Goal: Complete application form

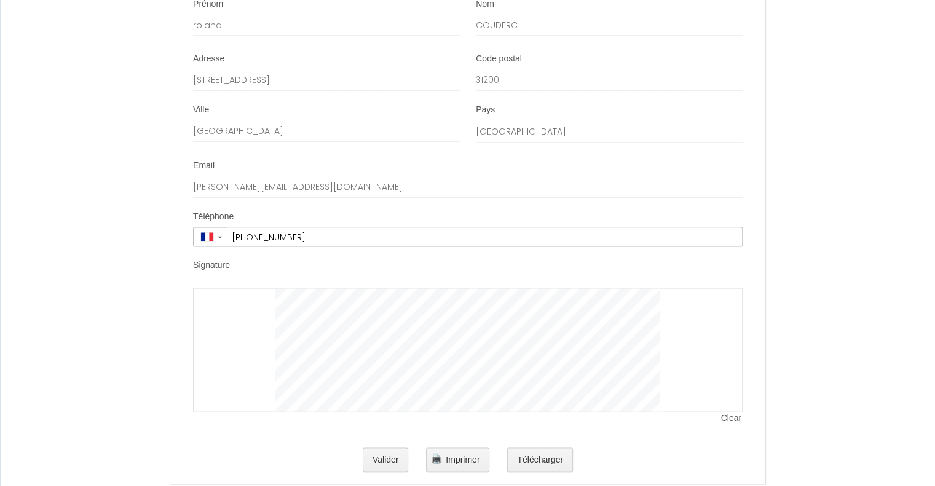
scroll to position [2431, 0]
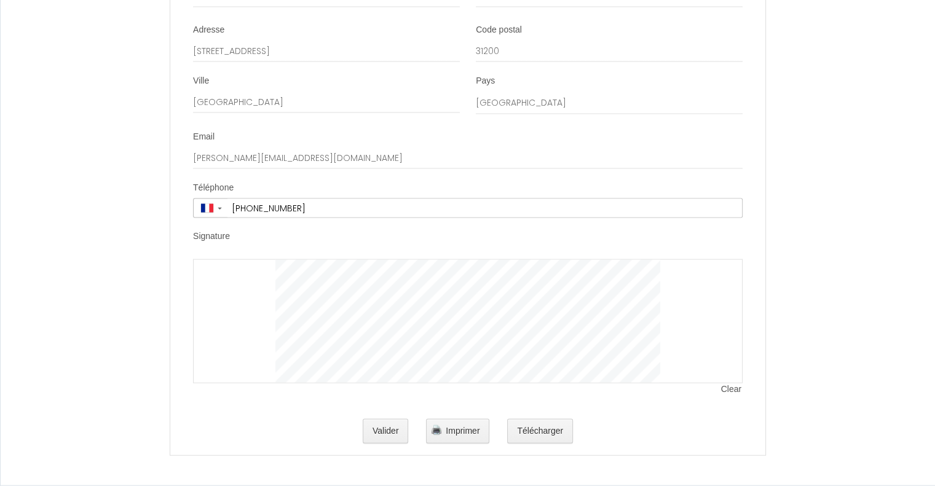
click at [238, 271] on div at bounding box center [467, 321] width 549 height 124
click at [458, 433] on span "Imprimer" at bounding box center [463, 431] width 34 height 10
click at [391, 431] on button "Valider" at bounding box center [386, 431] width 46 height 25
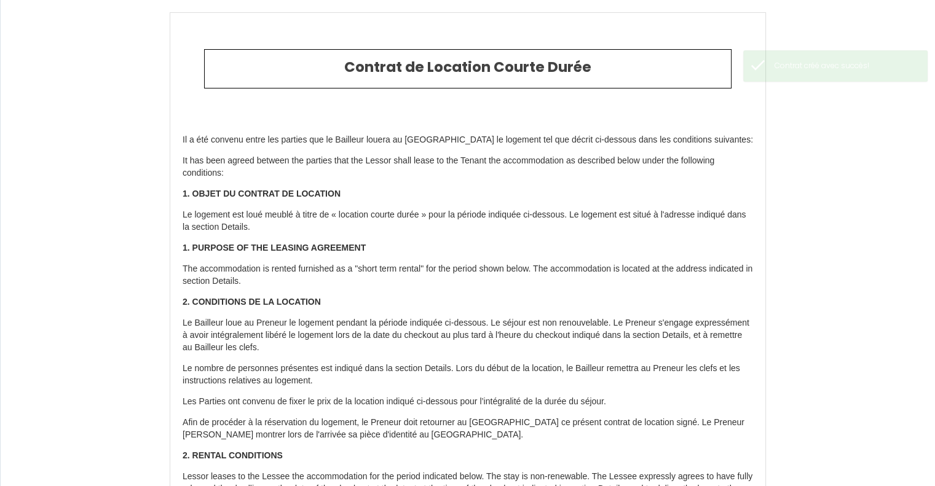
type input "220"
type input "315"
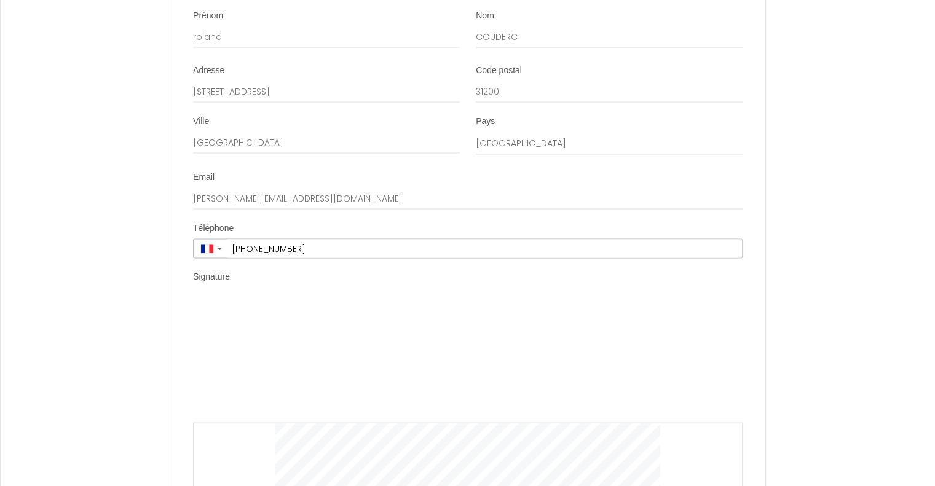
scroll to position [2554, 0]
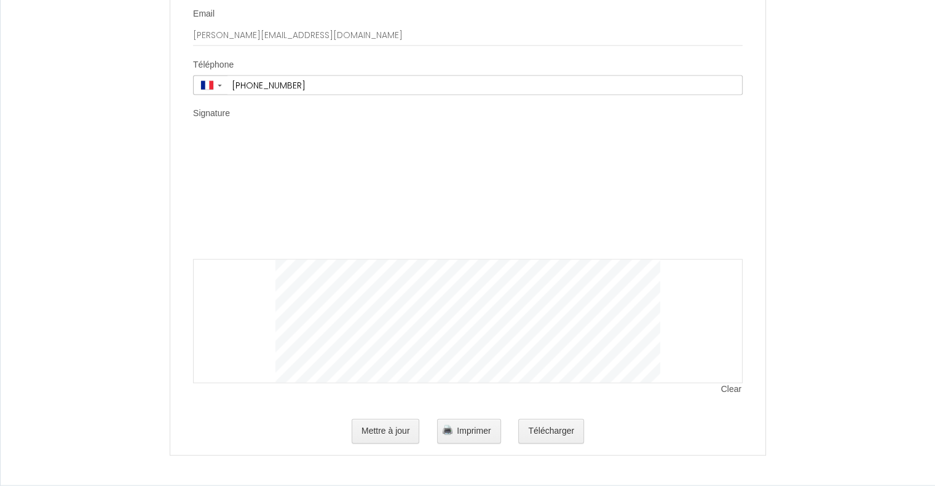
click at [259, 137] on div "Clear" at bounding box center [467, 259] width 549 height 247
click at [396, 433] on button "Mettre à jour" at bounding box center [386, 431] width 68 height 25
click at [554, 436] on button "Télécharger" at bounding box center [551, 431] width 66 height 25
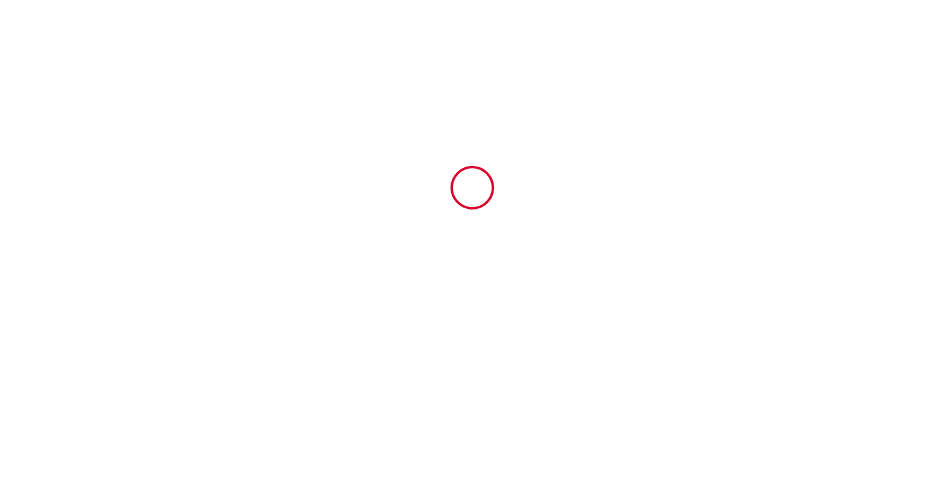
click at [554, 436] on body "Contrat de Location Courte Durée Il a été convenu entre les parties que le Bail…" at bounding box center [472, 243] width 944 height 486
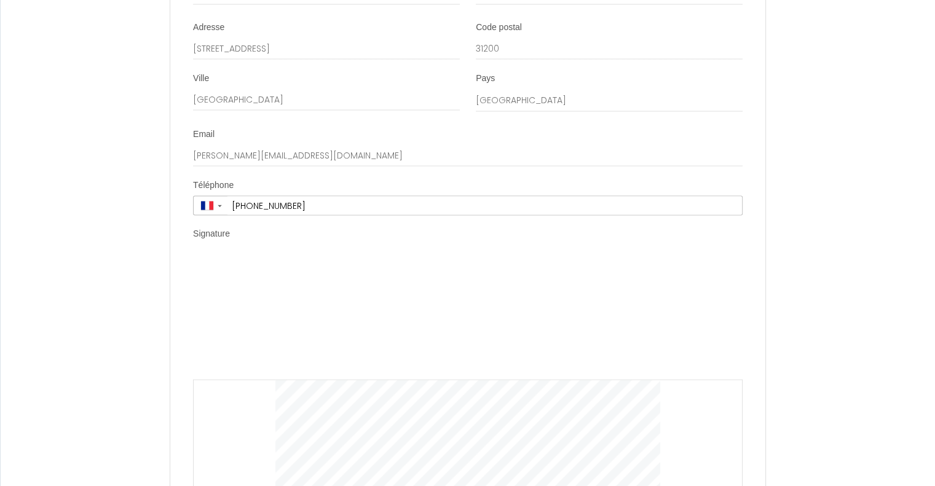
scroll to position [2498, 0]
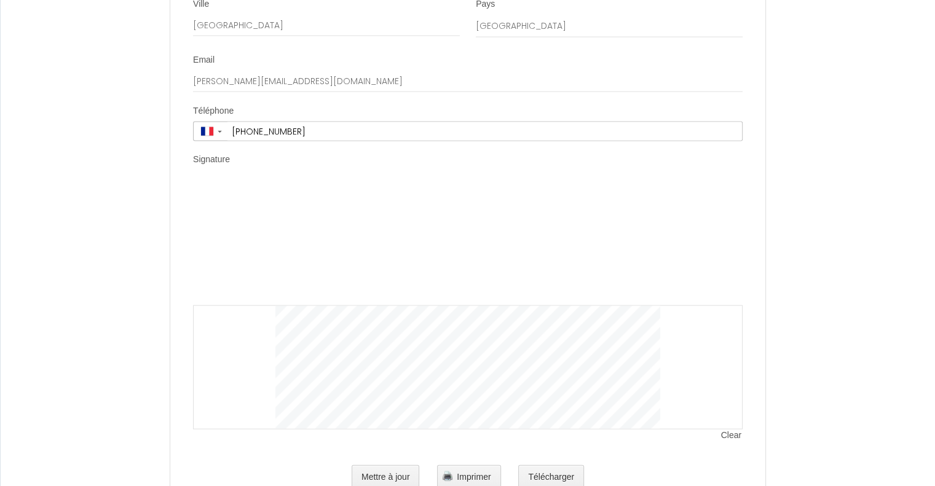
click at [391, 196] on img at bounding box center [468, 244] width 384 height 123
click at [184, 176] on li "Signature Clear" at bounding box center [468, 304] width 594 height 301
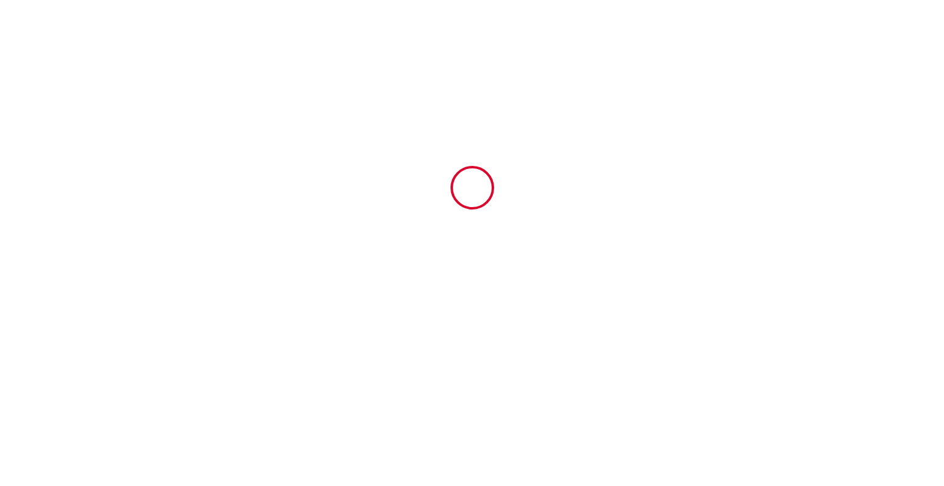
type input "6902692"
type input "Maison La Fauvette - Campagne - Jardin"
type input "Hameau de la Colombarie"
type input "81140"
type input "[GEOGRAPHIC_DATA]"
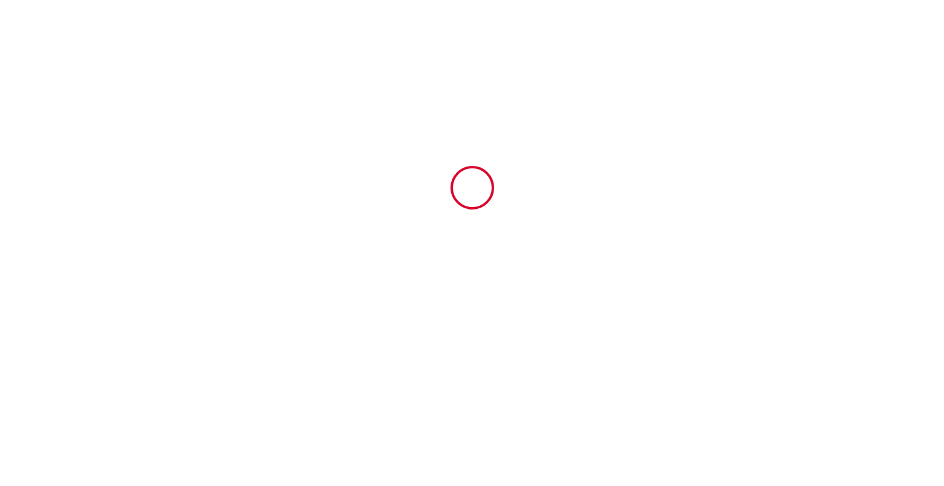
type input "[GEOGRAPHIC_DATA]"
type input "[DATE]"
type input "11"
type input "0"
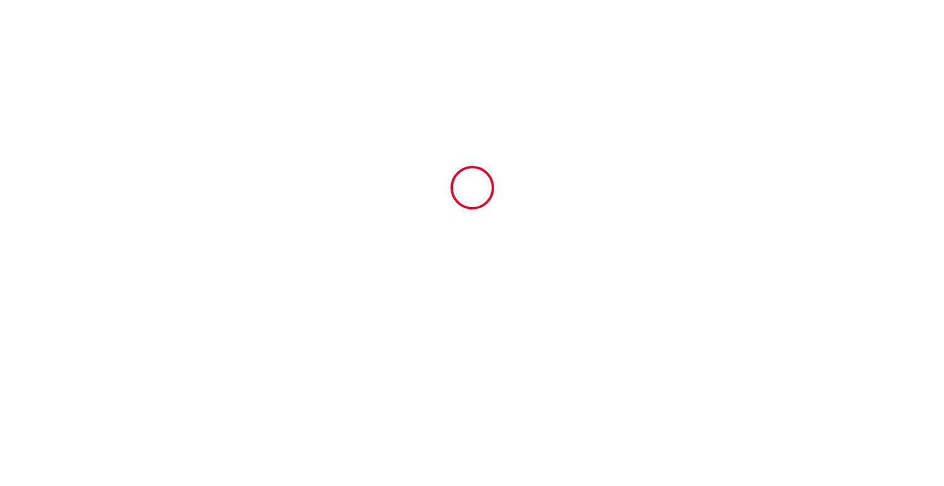
type input "1000"
type input "550.84"
type input "SCEA"
type input "Les Vignals"
type input "[STREET_ADDRESS]"
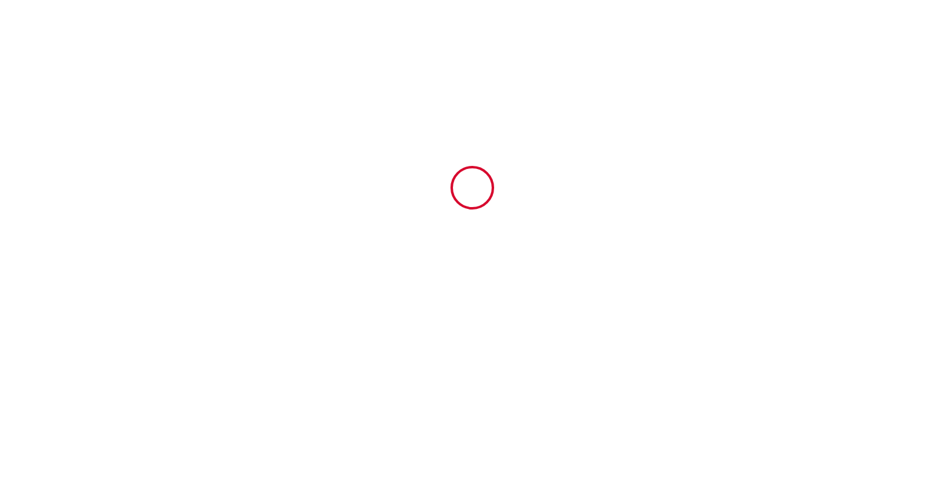
type input "81150"
type input "Cestayrols"
type input "[GEOGRAPHIC_DATA]"
type input "[EMAIL_ADDRESS][DOMAIN_NAME]"
type input "roland"
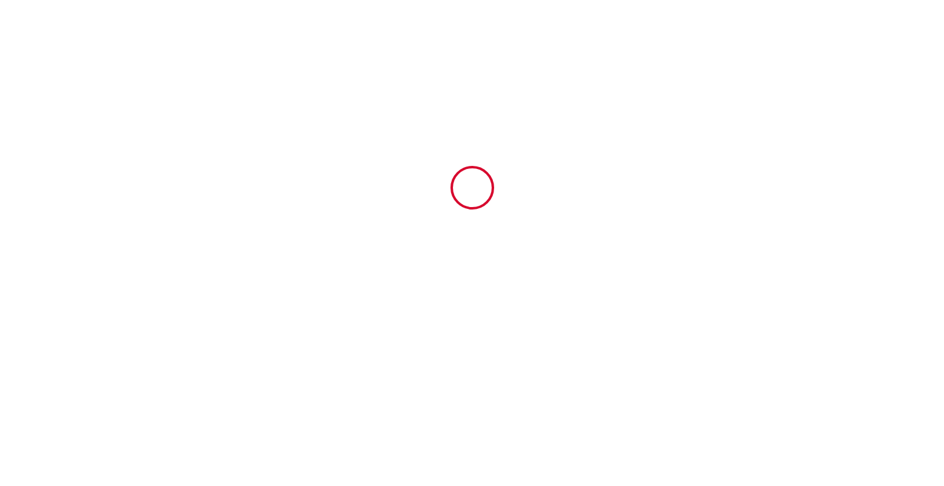
type input "COUDERC"
type input "[STREET_ADDRESS]"
type input "31200"
type input "[GEOGRAPHIC_DATA]"
type input "[PERSON_NAME][EMAIL_ADDRESS][DOMAIN_NAME]"
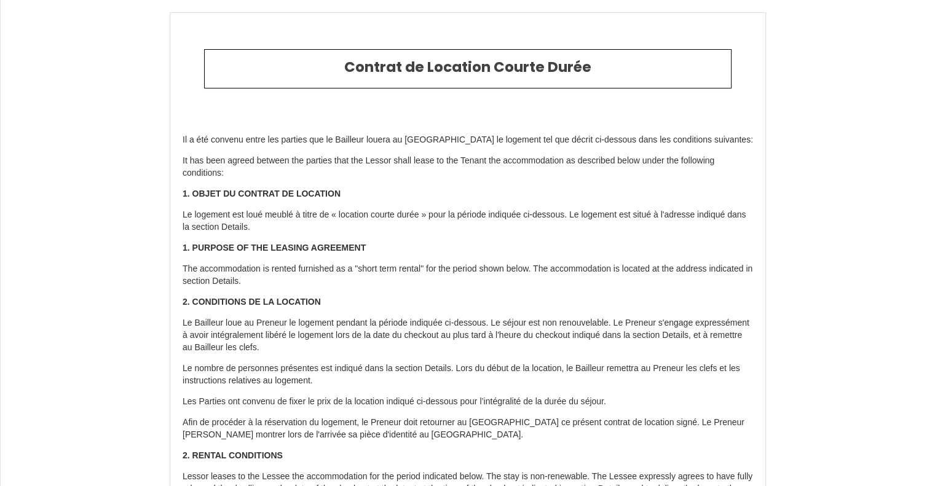
type input "[PHONE_NUMBER]"
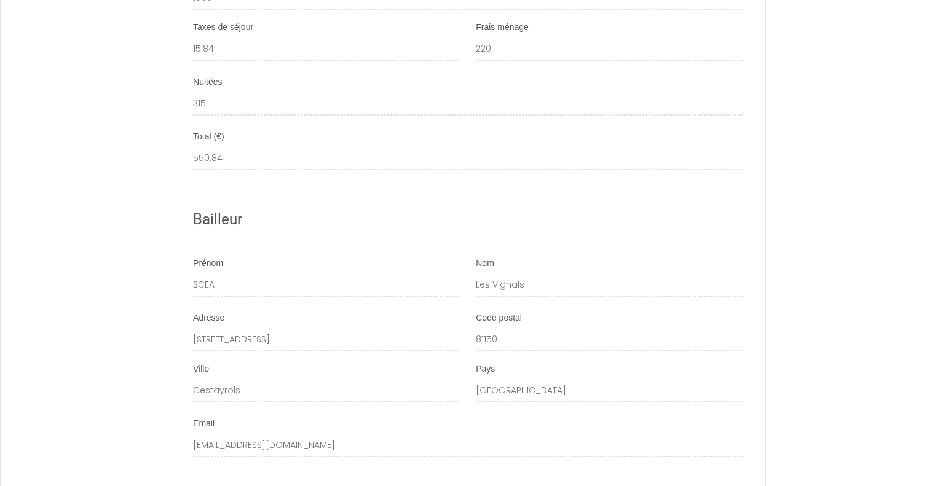
scroll to position [1900, 0]
